Goal: Task Accomplishment & Management: Manage account settings

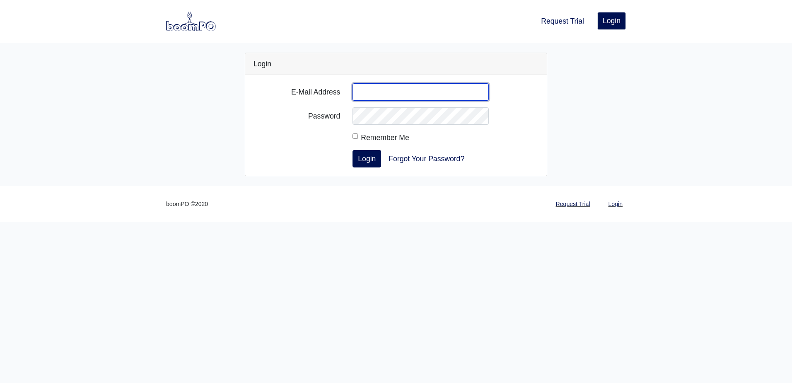
click at [362, 95] on input "E-Mail Address" at bounding box center [421, 91] width 136 height 17
type input "Chuck.Perry@myfbm.com"
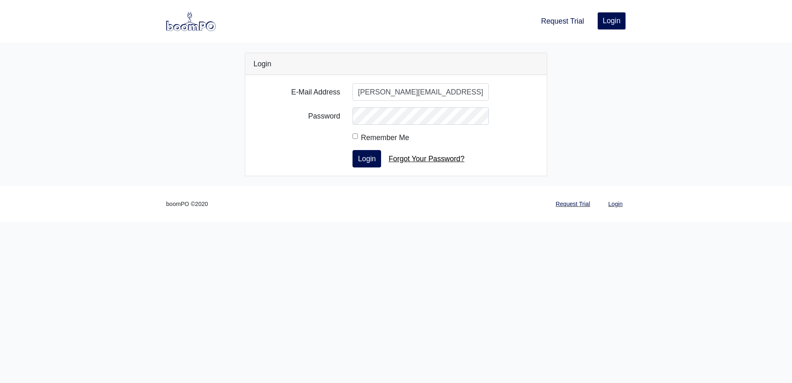
click at [403, 158] on link "Forgot Your Password?" at bounding box center [426, 158] width 87 height 17
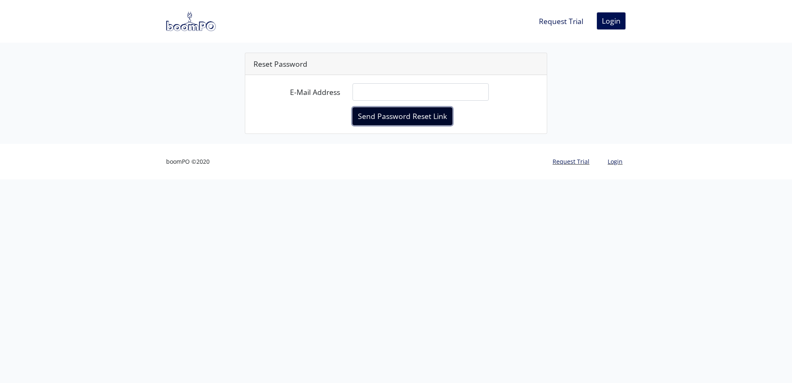
click at [392, 118] on button "Send Password Reset Link" at bounding box center [403, 115] width 100 height 17
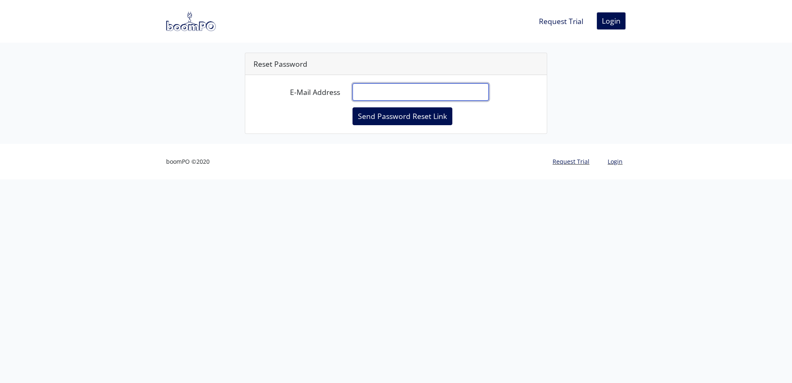
click at [361, 90] on input "E-Mail Address" at bounding box center [421, 91] width 136 height 17
type input "[PERSON_NAME][EMAIL_ADDRESS][PERSON_NAME][DOMAIN_NAME]"
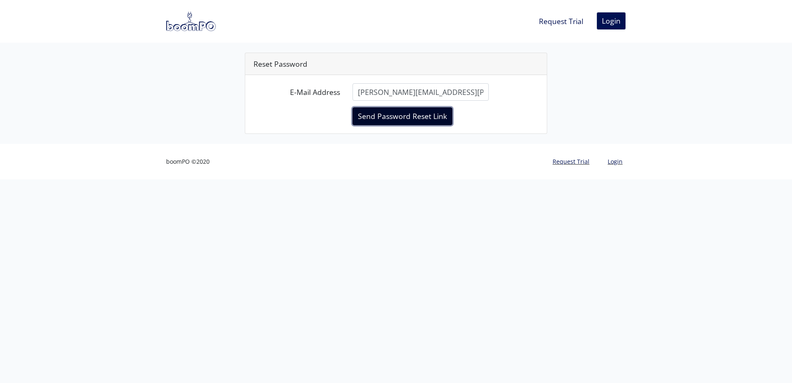
click at [387, 116] on button "Send Password Reset Link" at bounding box center [403, 115] width 100 height 17
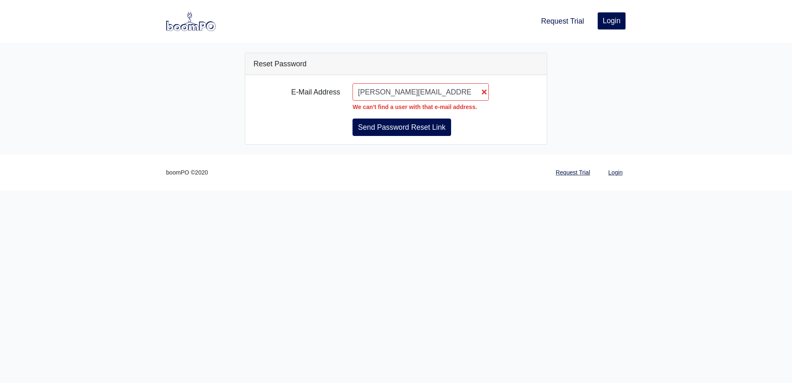
click at [483, 93] on input "[PERSON_NAME][EMAIL_ADDRESS][PERSON_NAME][DOMAIN_NAME]" at bounding box center [421, 91] width 136 height 17
drag, startPoint x: 444, startPoint y: 89, endPoint x: 285, endPoint y: 87, distance: 158.8
click at [287, 88] on div "E-Mail Address Chuck.Perry@myfbm.com We can't find a user with that e-mail addr…" at bounding box center [396, 97] width 298 height 29
type input "cperry@rewmaterials.com"
click at [386, 129] on button "Send Password Reset Link" at bounding box center [402, 127] width 98 height 17
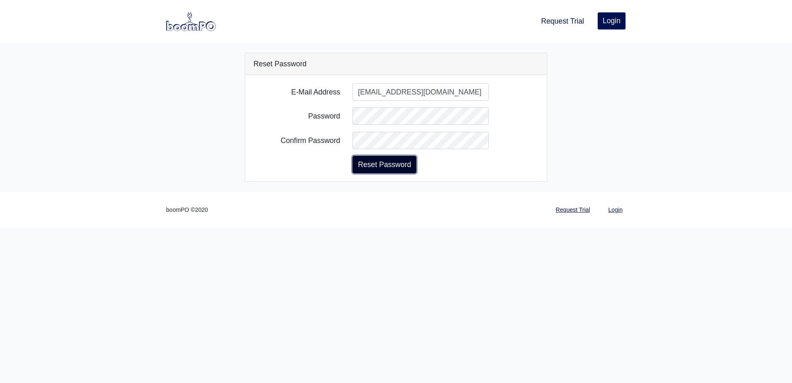
click at [361, 168] on button "Reset Password" at bounding box center [385, 164] width 64 height 17
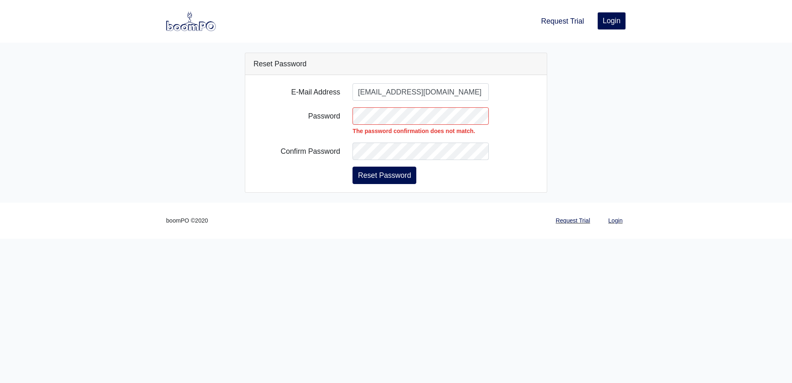
click at [581, 138] on div "Reset Password E-Mail Address cperry@rewmaterials.com Password The password con…" at bounding box center [396, 123] width 473 height 140
click at [353, 167] on button "Reset Password" at bounding box center [385, 175] width 64 height 17
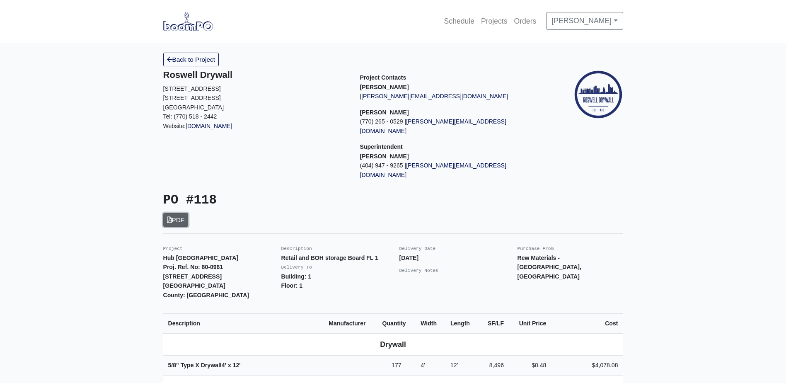
click at [182, 213] on link "PDF" at bounding box center [175, 220] width 25 height 14
